Goal: Task Accomplishment & Management: Complete application form

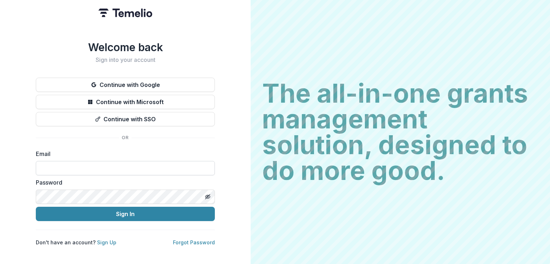
click at [148, 164] on input at bounding box center [125, 168] width 179 height 14
type input "**********"
click at [207, 195] on icon "Toggle password visibility" at bounding box center [208, 197] width 6 height 6
click at [13, 191] on div "**********" at bounding box center [125, 132] width 251 height 264
click at [178, 141] on div "**********" at bounding box center [125, 144] width 179 height 206
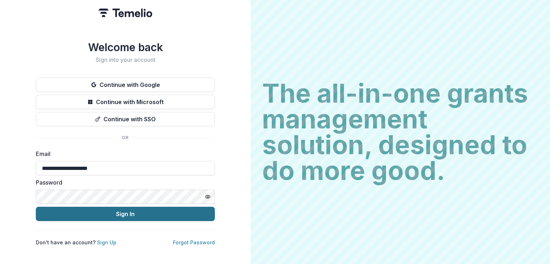
click at [140, 208] on button "Sign In" at bounding box center [125, 214] width 179 height 14
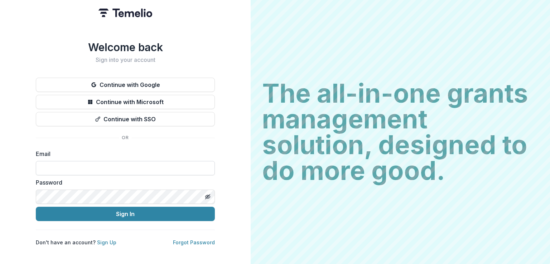
click at [115, 165] on input at bounding box center [125, 168] width 179 height 14
type input "**********"
click at [209, 194] on icon "Toggle password visibility" at bounding box center [208, 197] width 6 height 6
click at [36, 207] on button "Sign In" at bounding box center [125, 214] width 179 height 14
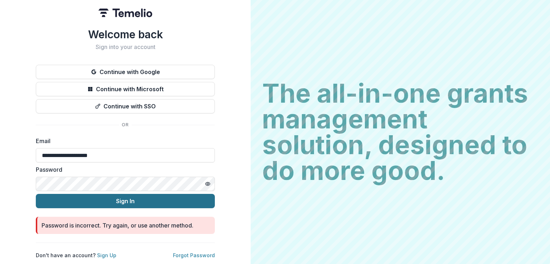
click at [162, 199] on button "Sign In" at bounding box center [125, 201] width 179 height 14
click at [186, 252] on link "Forgot Password" at bounding box center [194, 255] width 42 height 6
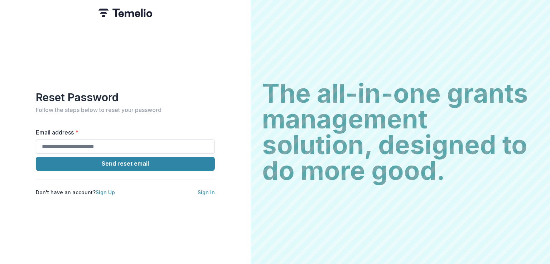
click at [89, 142] on input "Email address *" at bounding box center [125, 147] width 179 height 14
type input "**********"
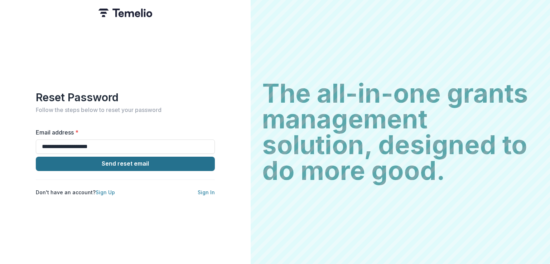
click at [132, 161] on button "Send reset email" at bounding box center [125, 164] width 179 height 14
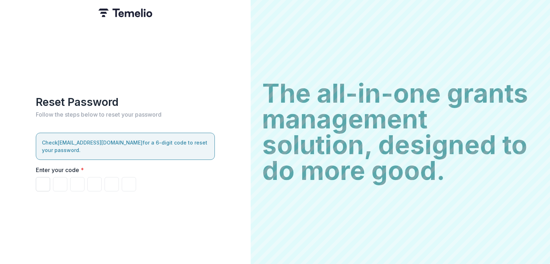
click at [47, 177] on input "Please enter your pin code" at bounding box center [43, 184] width 14 height 14
paste input "******"
type input "*"
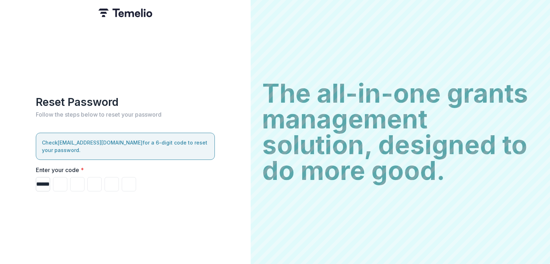
type input "*"
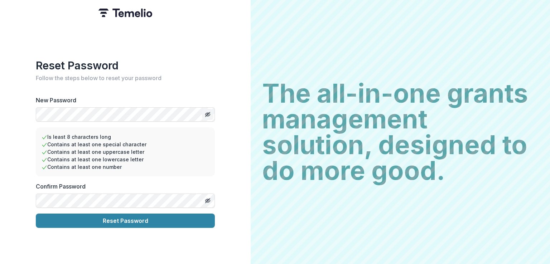
click at [209, 112] on icon "Toggle password visibility" at bounding box center [208, 115] width 6 height 6
click at [0, 198] on div "Reset Password Follow the steps below to reset your password New Password Is le…" at bounding box center [125, 132] width 251 height 264
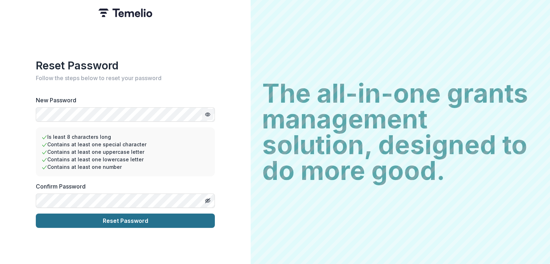
click at [125, 221] on button "Reset Password" at bounding box center [125, 221] width 179 height 14
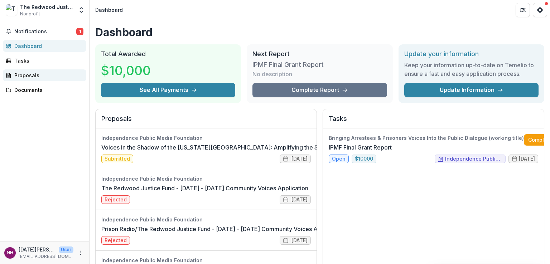
click at [24, 78] on div "Proposals" at bounding box center [47, 76] width 66 height 8
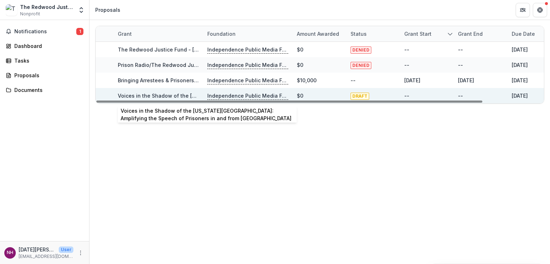
click at [143, 93] on link "Voices in the Shadow of the [US_STATE][GEOGRAPHIC_DATA]: Amplifying the Speech …" at bounding box center [280, 96] width 325 height 6
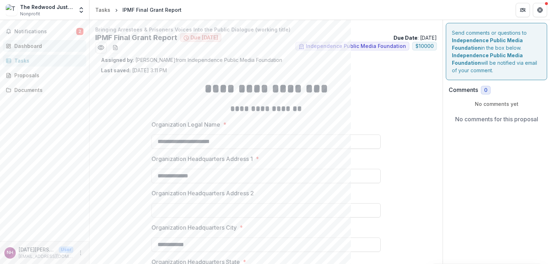
click at [41, 47] on div "Dashboard" at bounding box center [47, 46] width 66 height 8
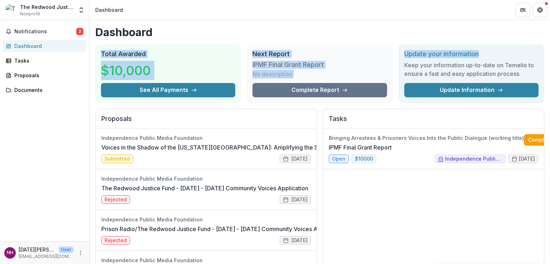
drag, startPoint x: 550, startPoint y: 37, endPoint x: 550, endPoint y: 49, distance: 12.9
click at [550, 49] on div "Dashboard Total Awarded $10,000 See All Payments Next Report IPMF Final Grant R…" at bounding box center [320, 142] width 460 height 244
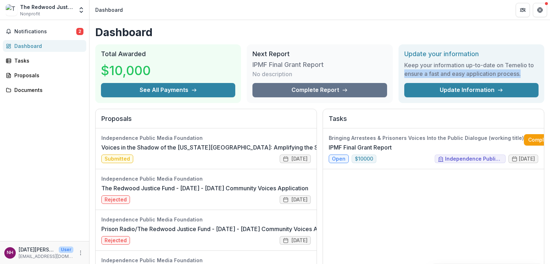
drag, startPoint x: 550, startPoint y: 66, endPoint x: 550, endPoint y: 74, distance: 7.5
click at [550, 74] on div "Dashboard Total Awarded $10,000 See All Payments Next Report IPMF Final Grant R…" at bounding box center [320, 142] width 460 height 244
click at [21, 60] on div "Tasks" at bounding box center [47, 61] width 66 height 8
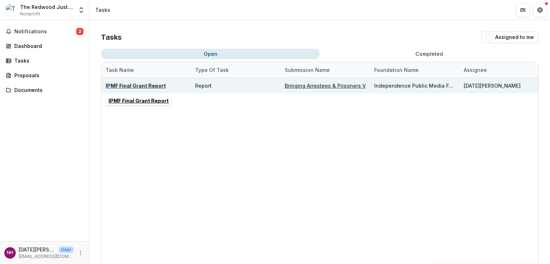
click at [139, 85] on u "IPMF Final Grant Report" at bounding box center [136, 86] width 60 height 6
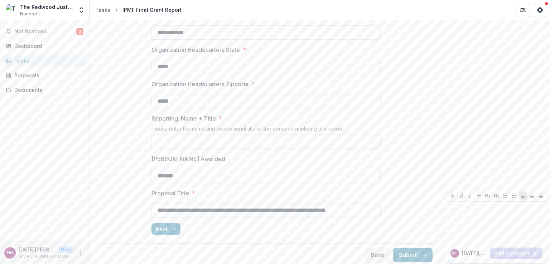
scroll to position [215, 0]
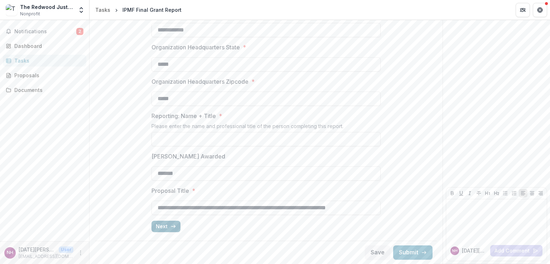
click at [163, 225] on button "Next" at bounding box center [165, 226] width 29 height 11
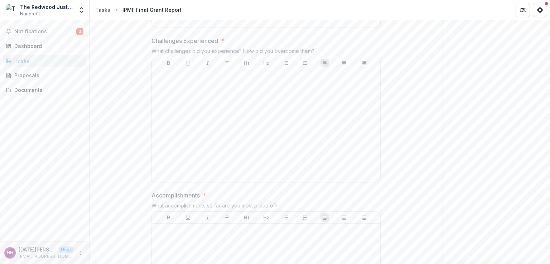
scroll to position [1289, 0]
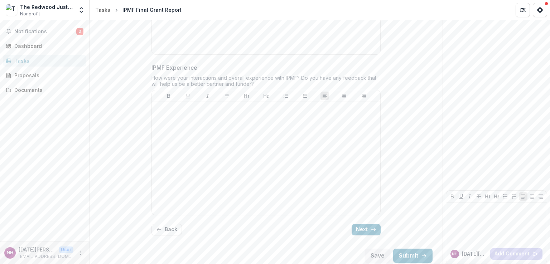
drag, startPoint x: 550, startPoint y: 229, endPoint x: 550, endPoint y: 221, distance: 8.2
click at [550, 221] on div "**********" at bounding box center [320, 142] width 460 height 244
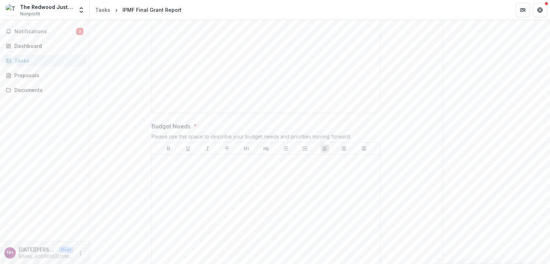
scroll to position [0, 0]
